Goal: Information Seeking & Learning: Learn about a topic

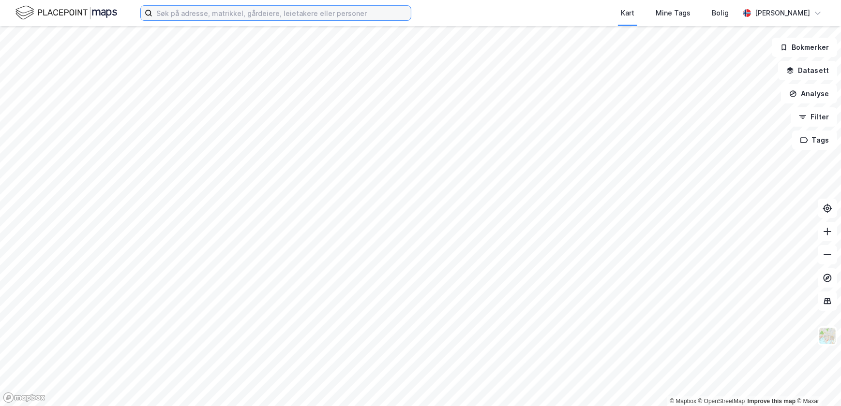
click at [244, 10] on input at bounding box center [281, 13] width 258 height 15
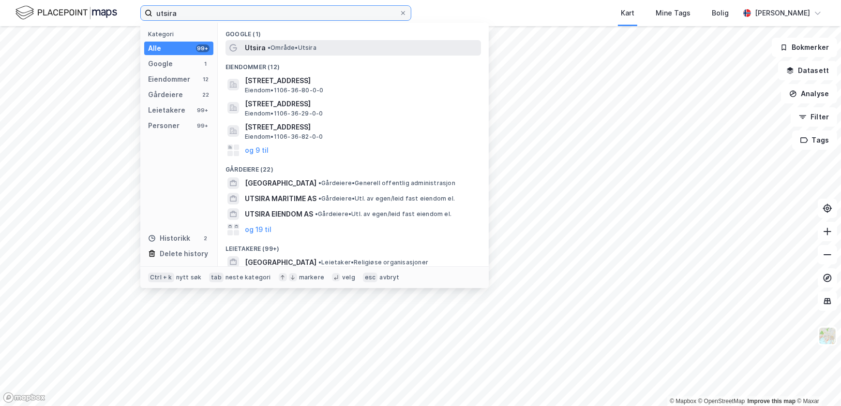
type input "utsira"
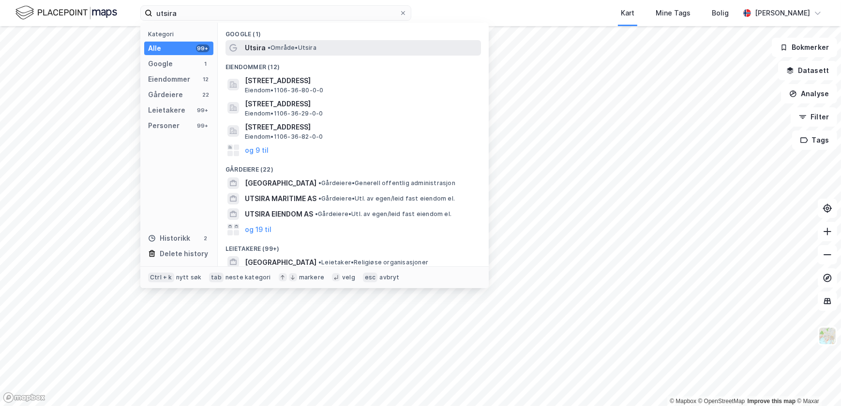
click at [287, 51] on span "• Område • [GEOGRAPHIC_DATA]" at bounding box center [292, 48] width 49 height 8
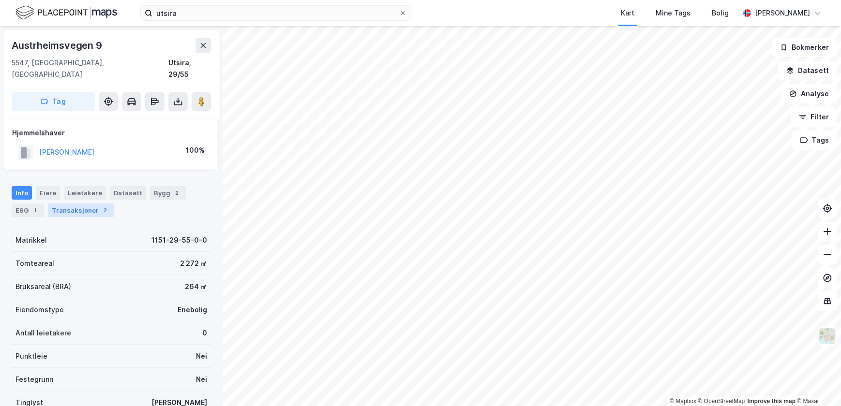
click at [101, 206] on div "2" at bounding box center [106, 211] width 10 height 10
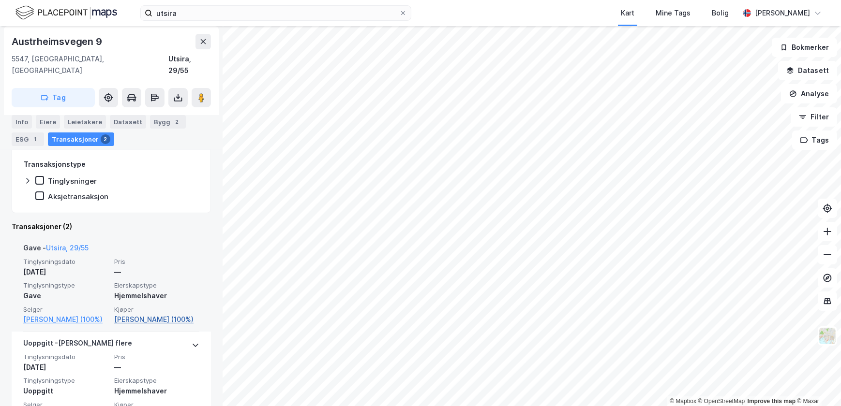
scroll to position [181, 0]
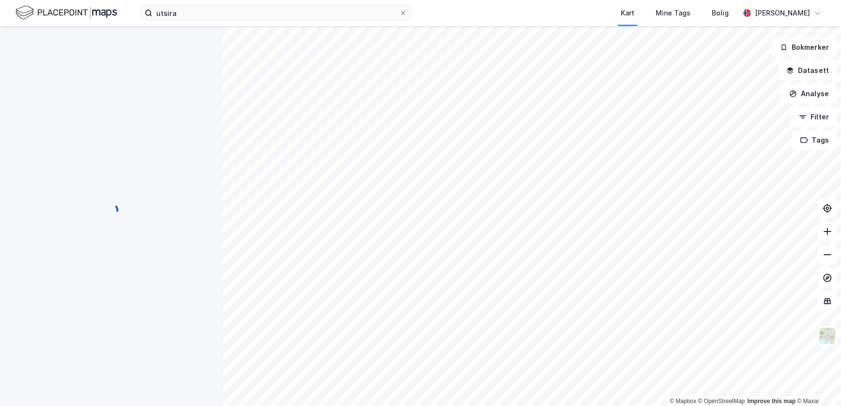
scroll to position [10, 0]
